Goal: Task Accomplishment & Management: Manage account settings

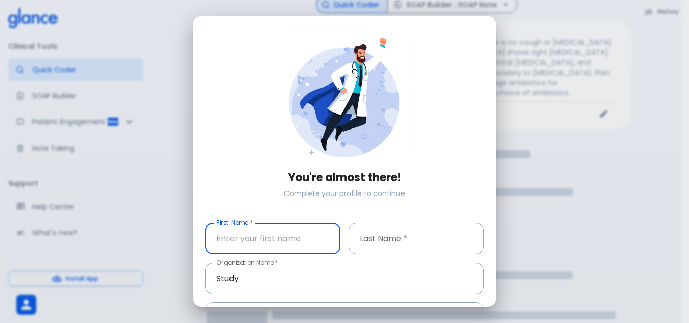
scroll to position [71, 0]
type input "Majid"
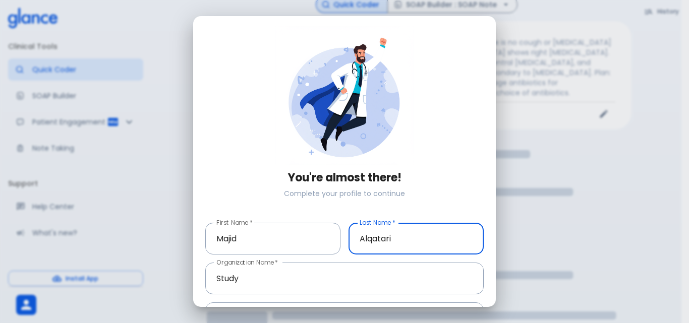
type input "Alqatari"
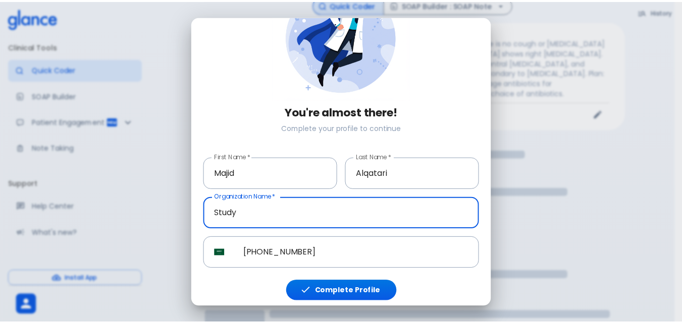
scroll to position [66, 0]
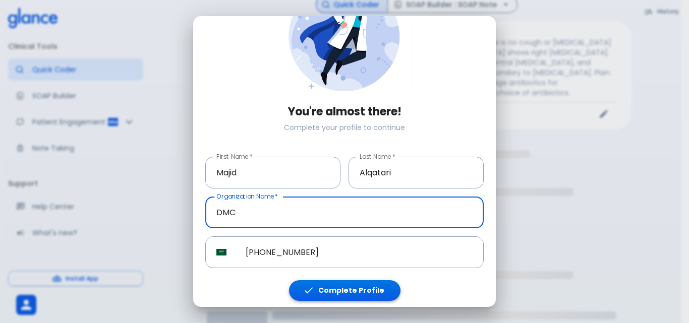
type input "DMC"
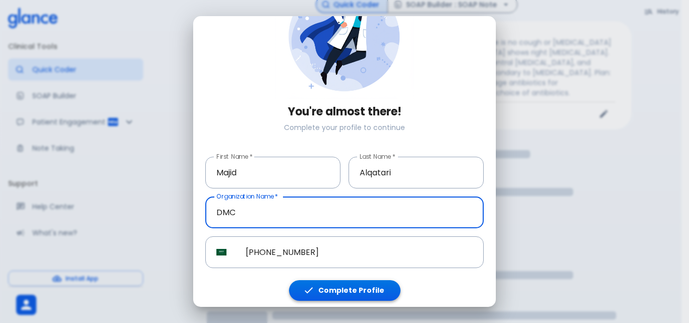
click at [348, 290] on button "Complete Profile" at bounding box center [344, 291] width 111 height 21
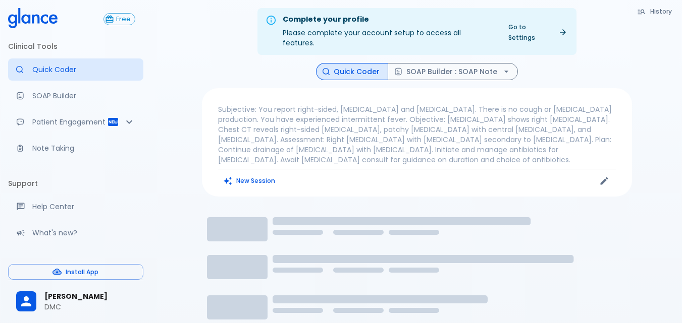
scroll to position [0, 0]
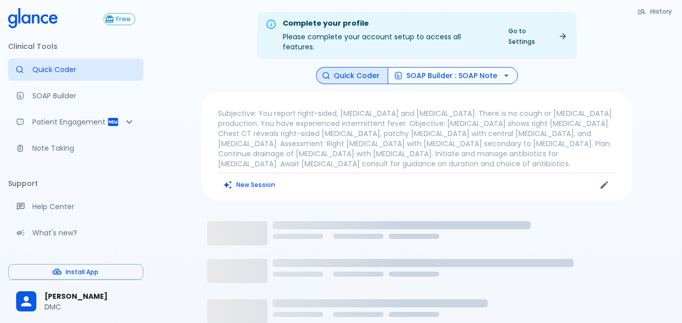
click at [417, 67] on button "SOAP Builder : SOAP Note" at bounding box center [452, 76] width 130 height 18
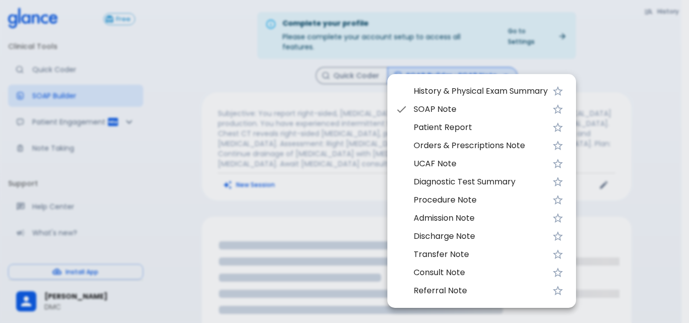
click at [360, 65] on div at bounding box center [344, 161] width 689 height 323
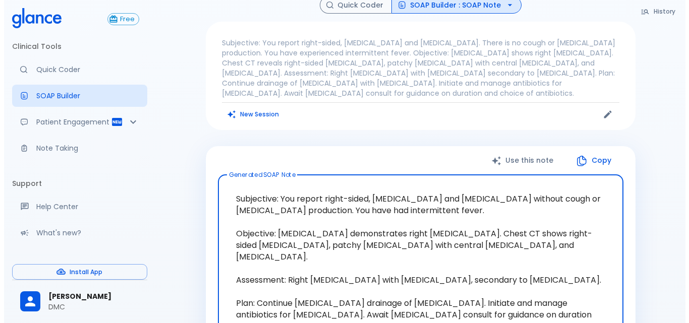
scroll to position [101, 0]
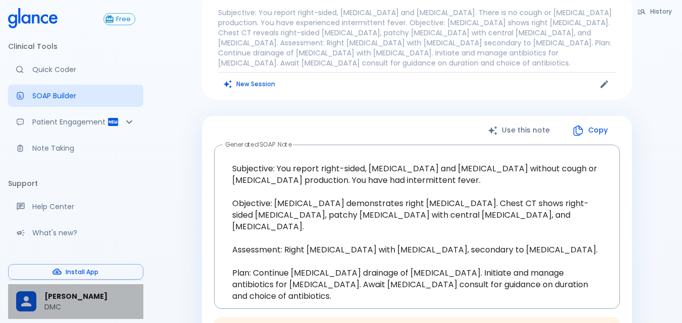
click at [61, 309] on p "DMC" at bounding box center [89, 307] width 91 height 10
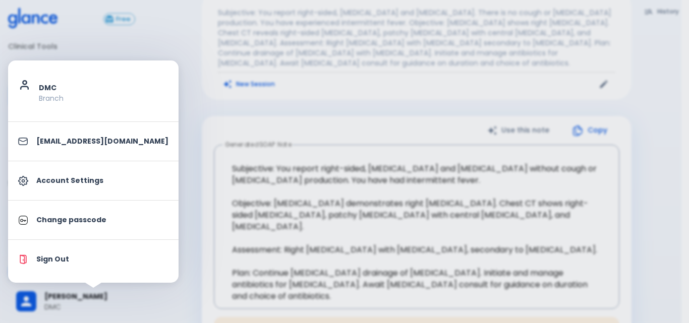
click at [63, 101] on p "Branch" at bounding box center [104, 98] width 130 height 10
click at [79, 181] on p "Account Settings" at bounding box center [102, 181] width 132 height 11
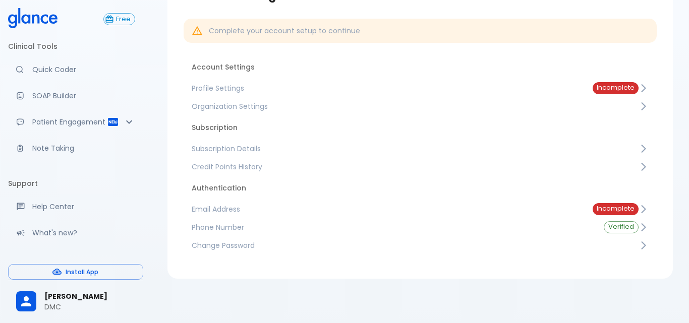
scroll to position [24, 0]
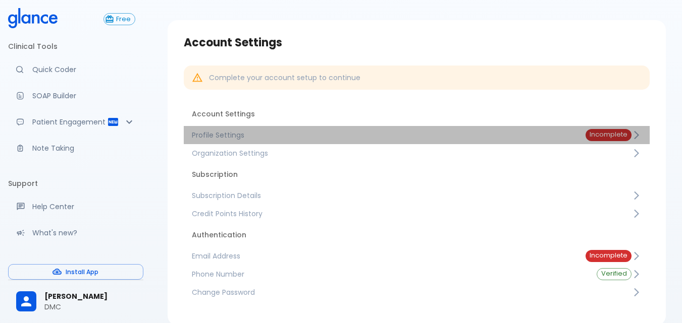
click at [559, 140] on link "Profile Settings Incomplete" at bounding box center [417, 135] width 466 height 18
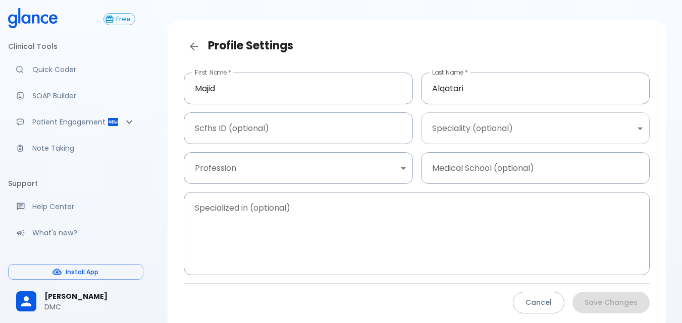
click at [462, 124] on body "↧ pull to refresh ↧ Free Clinical Tools Quick Coder SOAP Builder Patient Engage…" at bounding box center [341, 177] width 682 height 403
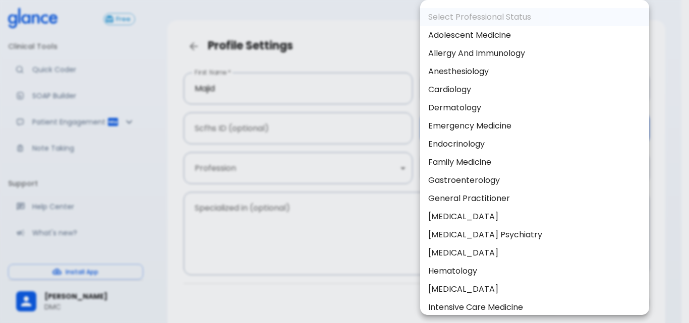
click at [358, 157] on div at bounding box center [344, 161] width 689 height 323
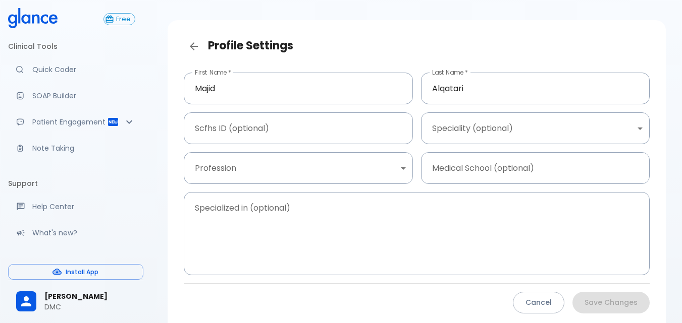
click at [358, 164] on div "Select Professional Status Adolescent Medicine Allergy And Immunology Anesthesi…" at bounding box center [341, 161] width 682 height 323
click at [358, 164] on body "↧ pull to refresh ↧ Free Clinical Tools Quick Coder SOAP Builder Patient Engage…" at bounding box center [341, 177] width 682 height 403
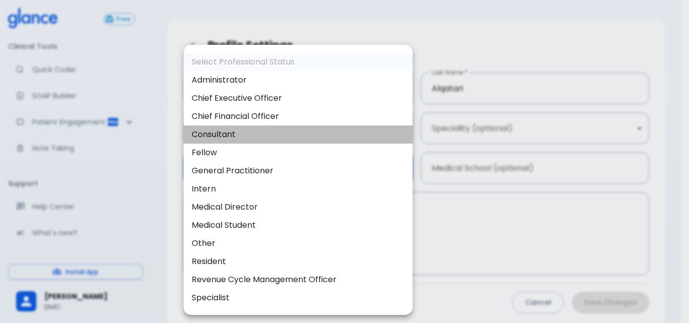
click at [250, 134] on li "Consultant" at bounding box center [298, 135] width 229 height 18
type input "consultant"
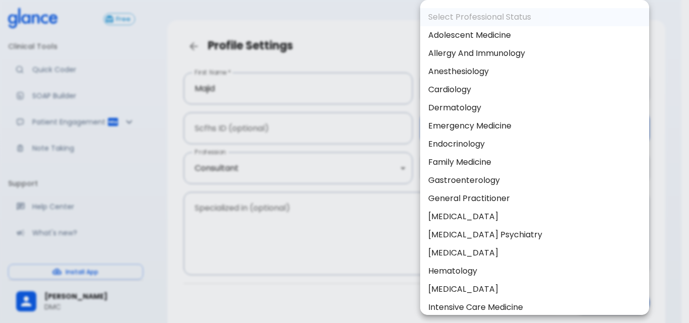
click at [517, 129] on body "↧ pull to refresh ↧ Free Clinical Tools Quick Coder SOAP Builder Patient Engage…" at bounding box center [344, 177] width 689 height 403
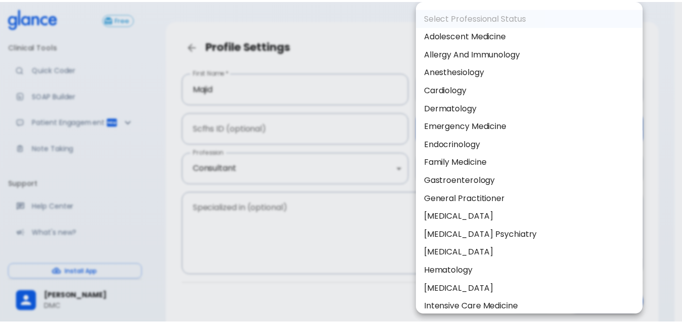
scroll to position [405, 0]
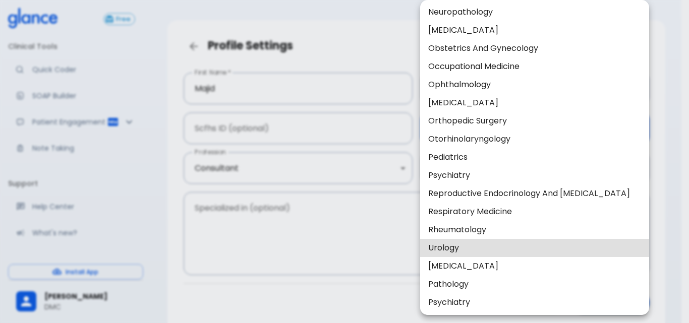
click at [469, 213] on li "Respiratory Medicine" at bounding box center [534, 212] width 229 height 18
type input "Respiratory medicine"
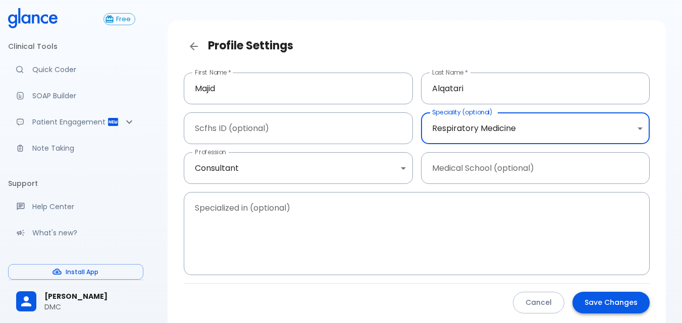
click at [618, 296] on button "Save Changes" at bounding box center [610, 303] width 77 height 22
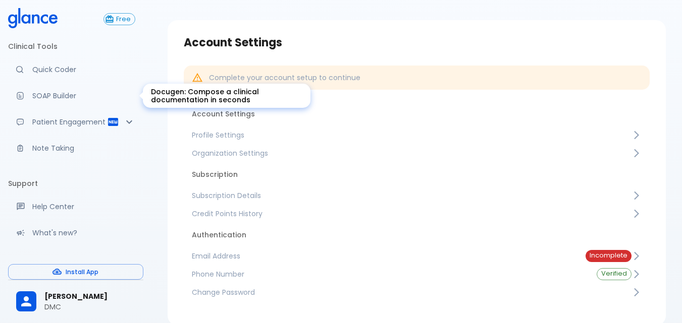
click at [57, 98] on p "SOAP Builder" at bounding box center [83, 96] width 103 height 10
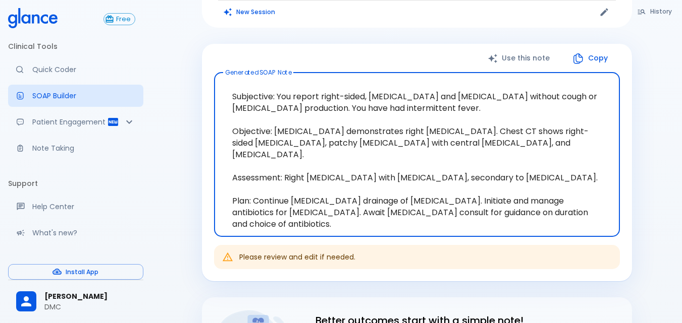
scroll to position [75, 0]
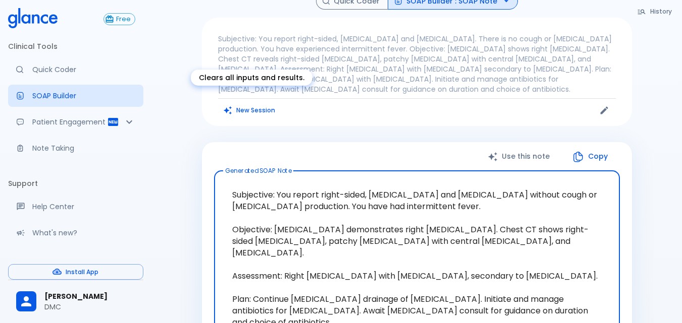
click at [230, 106] on icon "Clears all inputs and results." at bounding box center [227, 110] width 9 height 9
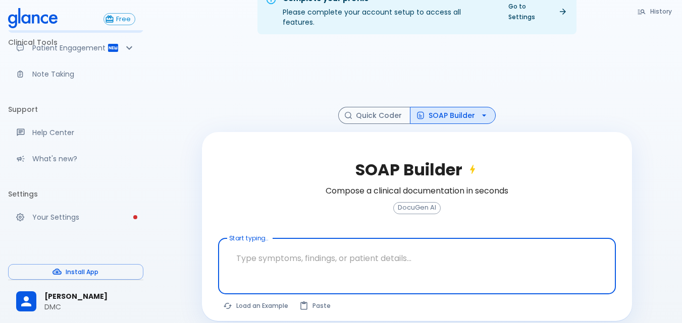
scroll to position [0, 0]
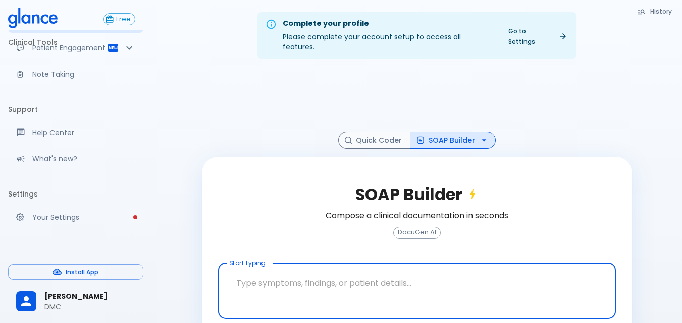
click at [664, 7] on button "History" at bounding box center [655, 11] width 46 height 15
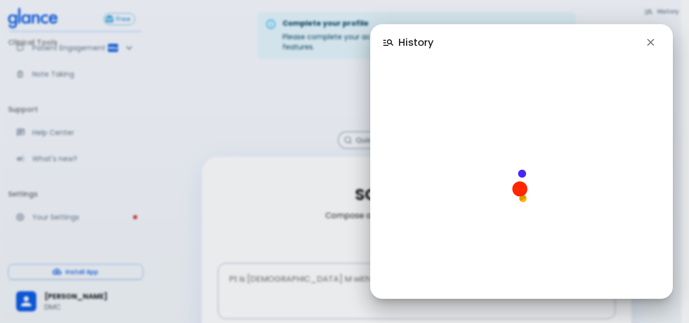
click at [651, 43] on icon "button" at bounding box center [651, 42] width 12 height 12
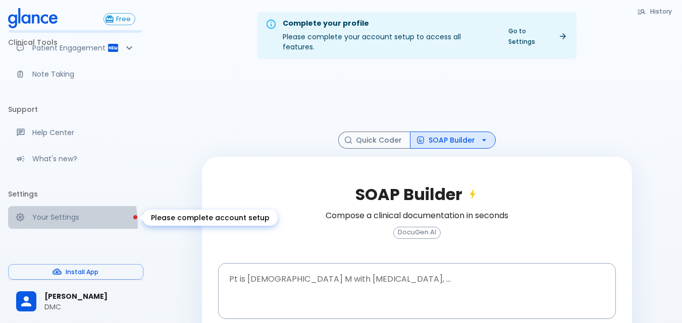
click at [34, 225] on link "Your Settings" at bounding box center [75, 217] width 135 height 22
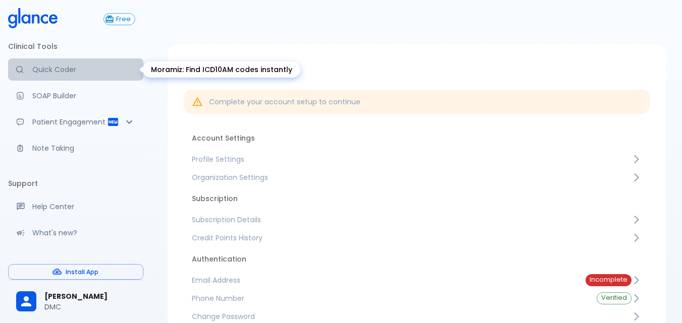
click at [96, 67] on p "Quick Coder" at bounding box center [83, 70] width 103 height 10
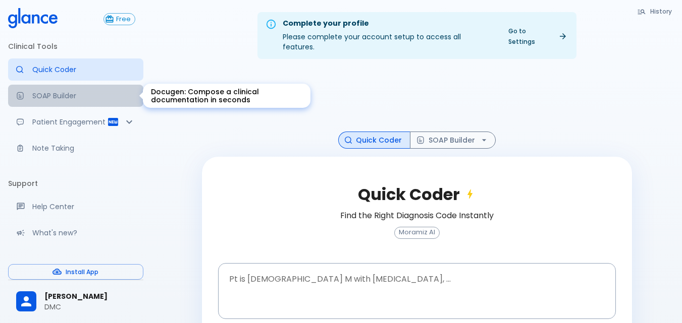
click at [88, 100] on p "SOAP Builder" at bounding box center [83, 96] width 103 height 10
